Goal: Task Accomplishment & Management: Use online tool/utility

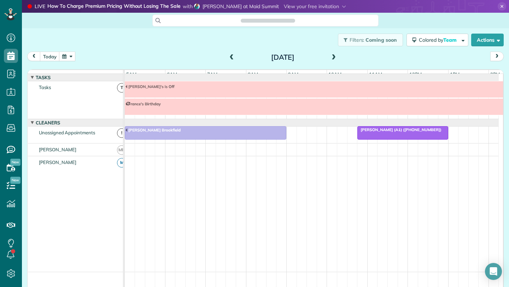
scroll to position [0, 41]
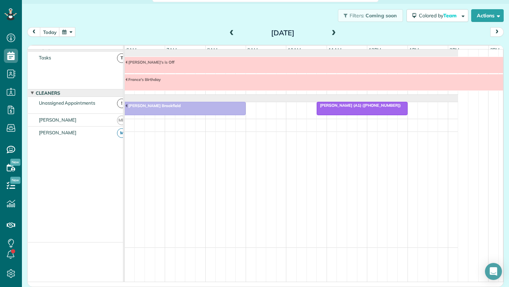
click at [327, 35] on div "[DATE]" at bounding box center [282, 32] width 113 height 11
click at [336, 25] on div "Filters: Coming soon Colored by Team Color by Cleaner Color by Team Color by St…" at bounding box center [265, 15] width 487 height 23
click at [330, 34] on span at bounding box center [334, 33] width 8 height 6
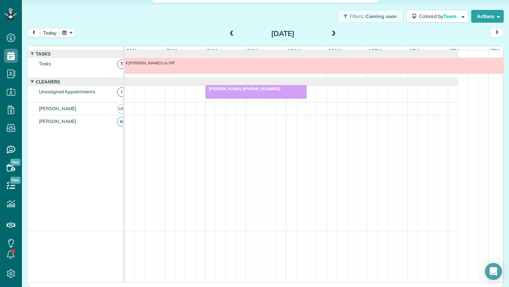
scroll to position [5, 0]
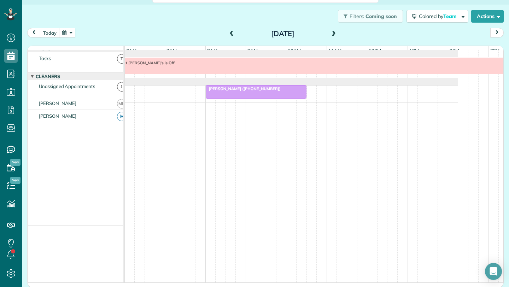
click at [228, 35] on span at bounding box center [232, 34] width 8 height 6
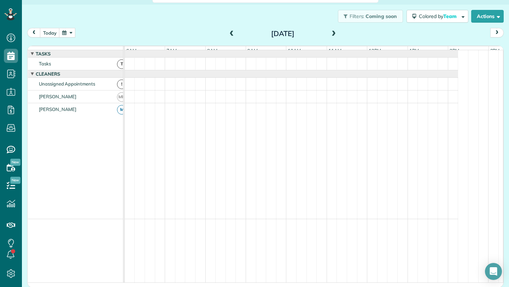
click at [228, 35] on span at bounding box center [232, 34] width 8 height 6
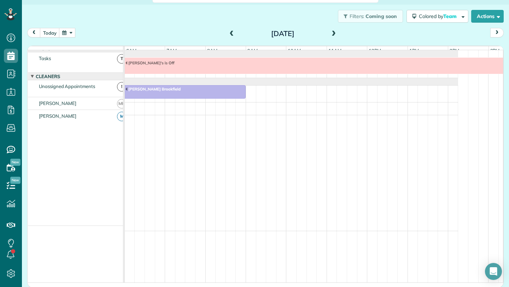
click at [330, 32] on span at bounding box center [334, 34] width 8 height 6
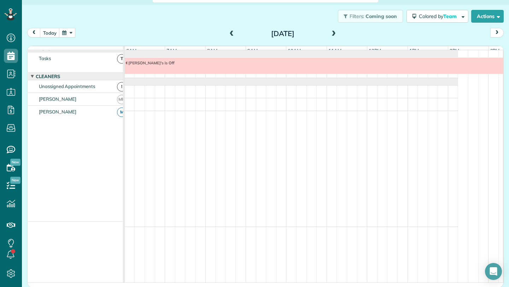
click at [330, 32] on span at bounding box center [334, 34] width 8 height 6
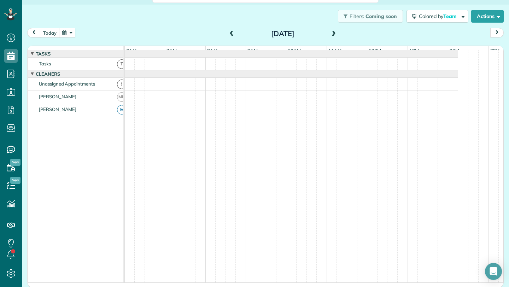
click at [330, 32] on span at bounding box center [334, 34] width 8 height 6
